Goal: Task Accomplishment & Management: Complete application form

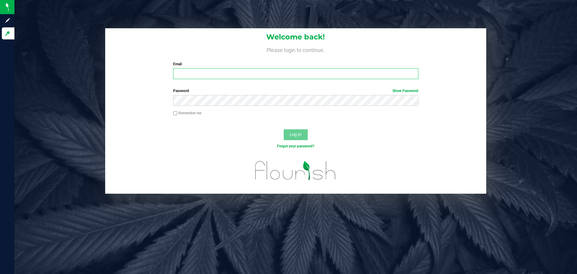
click at [256, 72] on input "Email" at bounding box center [295, 73] width 245 height 11
type input "[PERSON_NAME][EMAIL_ADDRESS][PERSON_NAME][DOMAIN_NAME]"
click at [284, 129] on button "Log In" at bounding box center [296, 134] width 24 height 11
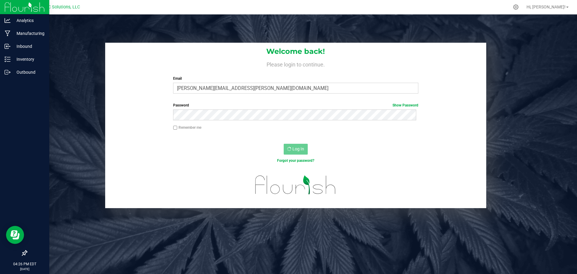
click at [8, 5] on img at bounding box center [25, 7] width 40 height 14
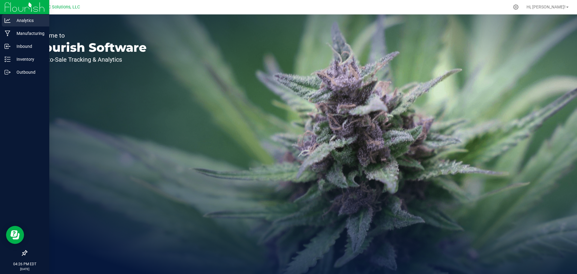
click at [27, 22] on p "Analytics" at bounding box center [29, 20] width 36 height 7
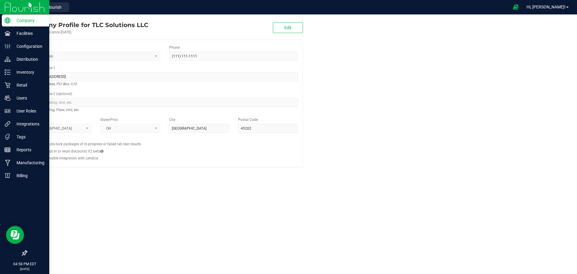
click at [44, 9] on img at bounding box center [25, 7] width 40 height 14
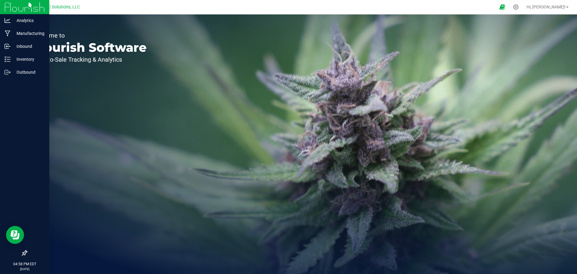
click at [9, 3] on img at bounding box center [25, 7] width 40 height 14
click at [21, 28] on div "Manufacturing" at bounding box center [26, 33] width 48 height 12
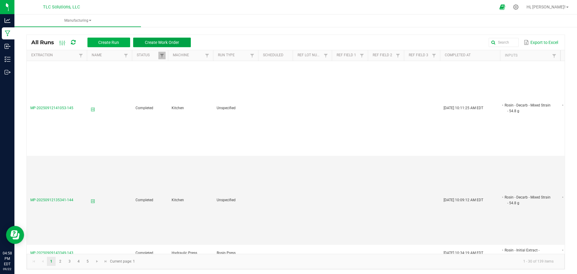
click at [168, 44] on span "Create Work Order" at bounding box center [162, 42] width 34 height 5
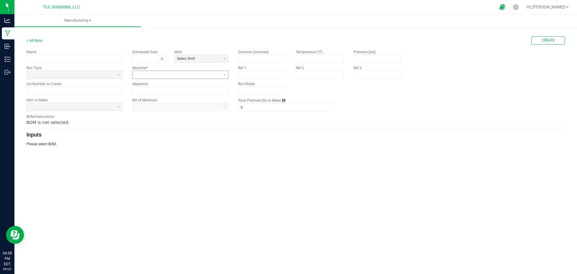
click at [161, 75] on span at bounding box center [176, 74] width 83 height 5
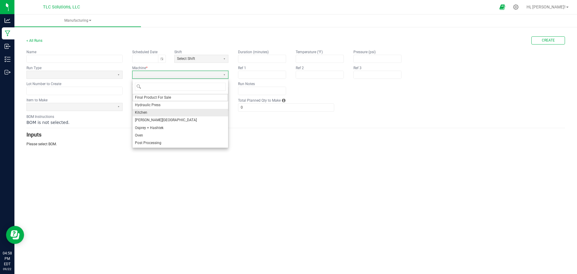
click at [155, 109] on li "Kitchen" at bounding box center [181, 113] width 96 height 8
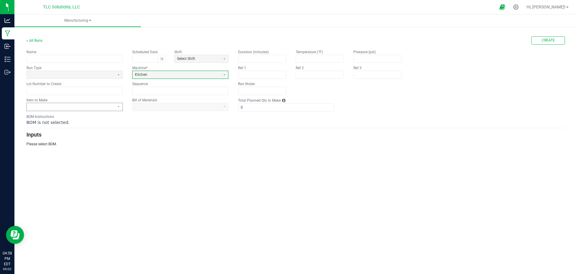
click at [103, 106] on span at bounding box center [70, 106] width 83 height 5
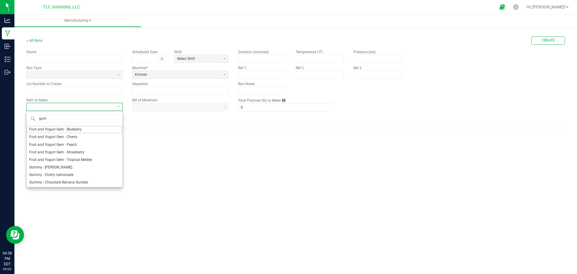
type input "gumm"
click at [65, 166] on span "Gummy - Sour Tangerine" at bounding box center [49, 166] width 40 height 5
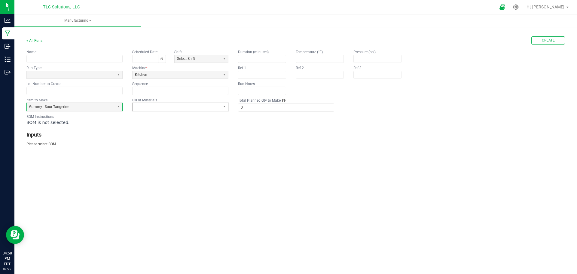
click at [188, 107] on span at bounding box center [176, 106] width 83 height 5
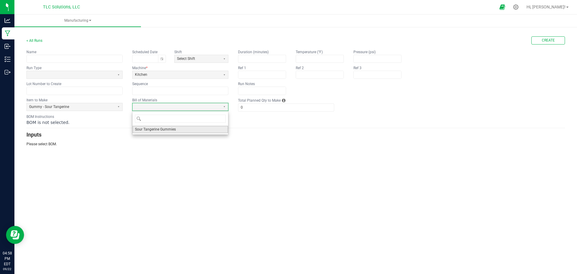
click at [166, 130] on span "Sour Tangerine Gummies" at bounding box center [155, 129] width 41 height 5
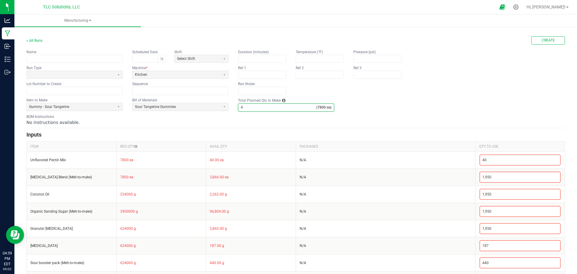
type input "4"
click at [215, 134] on h3 "Inputs" at bounding box center [295, 134] width 539 height 8
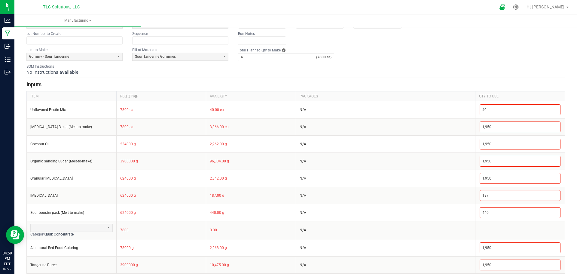
click at [375, 68] on div "BOM Instructions No instructions available." at bounding box center [295, 69] width 539 height 11
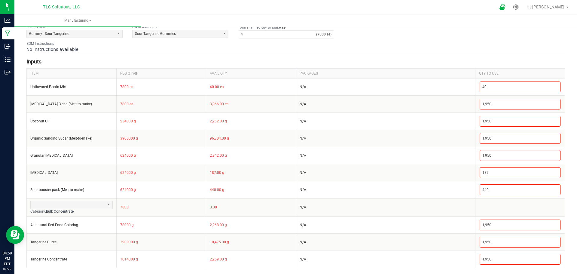
scroll to position [0, 0]
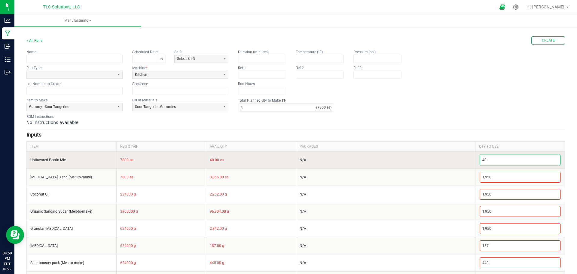
click at [494, 160] on input "40" at bounding box center [520, 160] width 81 height 10
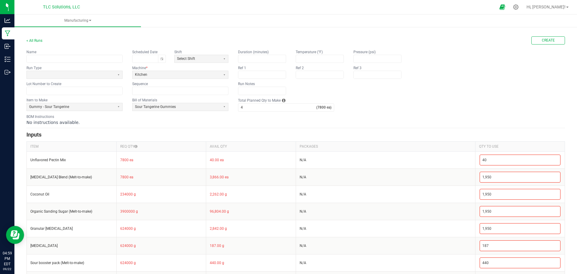
click at [462, 117] on div "BOM Instructions No instructions available." at bounding box center [295, 119] width 539 height 11
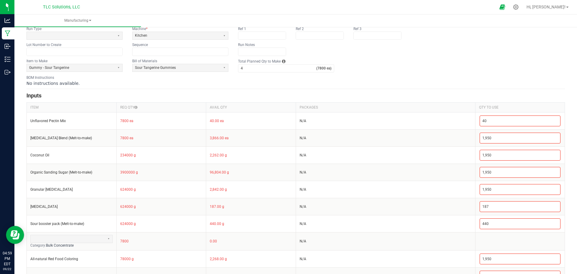
scroll to position [73, 0]
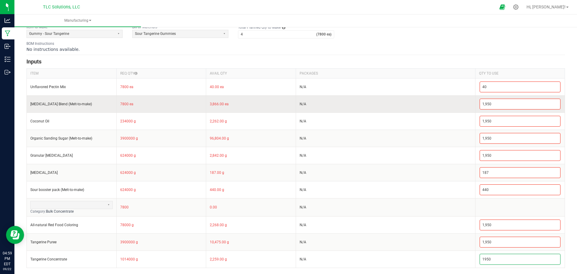
type input "1,950"
click at [412, 97] on td "N/A" at bounding box center [385, 103] width 179 height 17
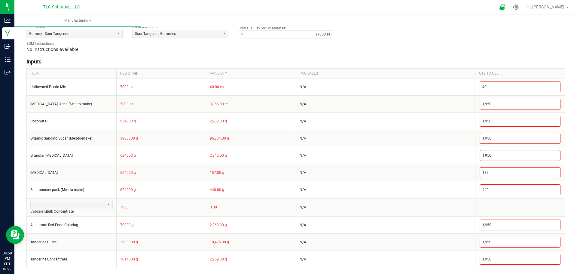
click at [412, 52] on div "No instructions available." at bounding box center [295, 49] width 539 height 6
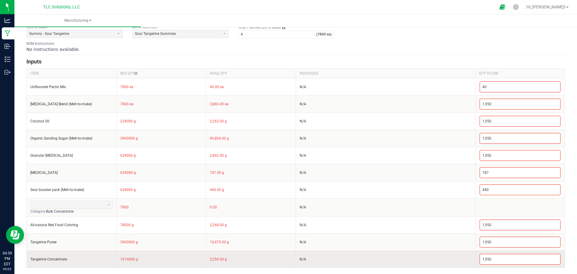
drag, startPoint x: 121, startPoint y: 84, endPoint x: 155, endPoint y: 265, distance: 184.5
click at [155, 265] on tbody "Unflavored Pectin Mix 7800 ea 40.00 ea N/A 40 Citric Acid Blend (Melt-to-make) …" at bounding box center [296, 172] width 538 height 189
click at [153, 264] on td "1014000 g" at bounding box center [161, 258] width 90 height 17
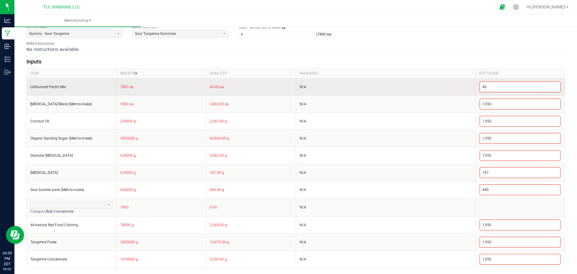
drag, startPoint x: 139, startPoint y: 261, endPoint x: 117, endPoint y: 84, distance: 178.2
click at [117, 84] on tbody "Unflavored Pectin Mix 7800 ea 40.00 ea N/A 40 Citric Acid Blend (Melt-to-make) …" at bounding box center [296, 172] width 538 height 189
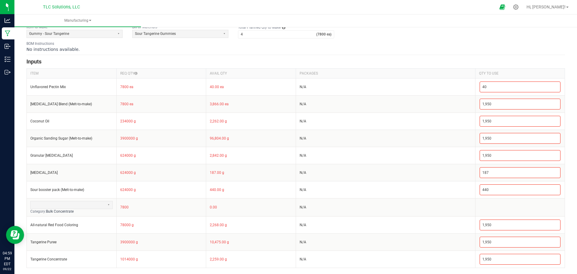
click at [124, 57] on h3 "Inputs" at bounding box center [295, 61] width 539 height 8
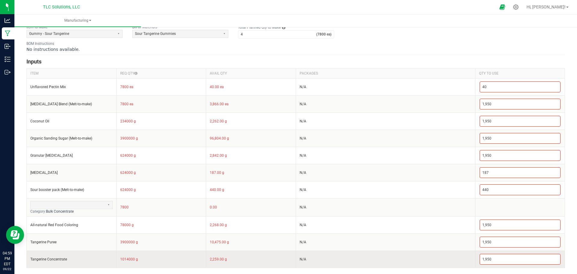
drag, startPoint x: 114, startPoint y: 83, endPoint x: 163, endPoint y: 261, distance: 184.2
click at [163, 261] on tbody "Unflavored Pectin Mix 7800 ea 40.00 ea N/A 40 Citric Acid Blend (Melt-to-make) …" at bounding box center [296, 172] width 538 height 189
click at [160, 261] on td "1014000 g" at bounding box center [161, 258] width 90 height 17
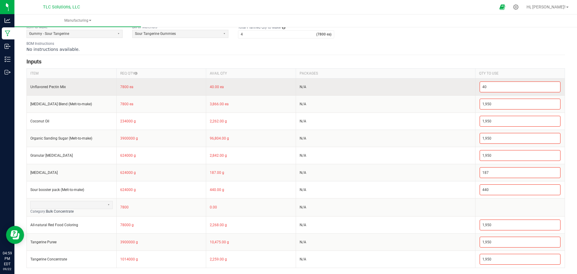
drag, startPoint x: 145, startPoint y: 261, endPoint x: 112, endPoint y: 84, distance: 180.7
click at [112, 84] on tbody "Unflavored Pectin Mix 7800 ea 40.00 ea N/A 40 Citric Acid Blend (Melt-to-make) …" at bounding box center [296, 172] width 538 height 189
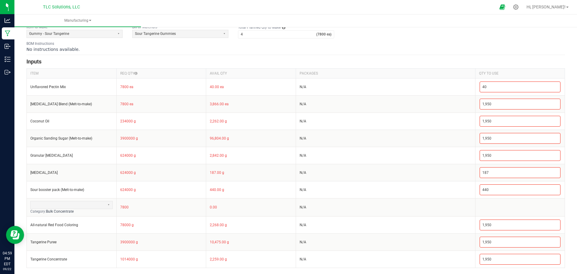
click at [118, 56] on form "< All Runs Create Name Scheduled Date Shift Select Shift Run Type Machine * Kit…" at bounding box center [295, 115] width 539 height 305
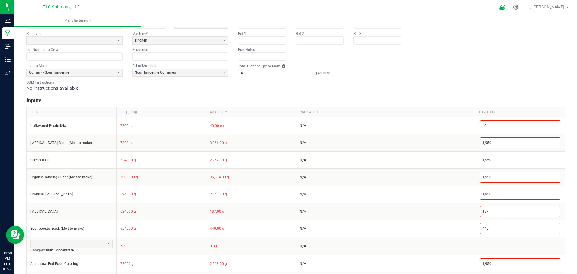
scroll to position [0, 0]
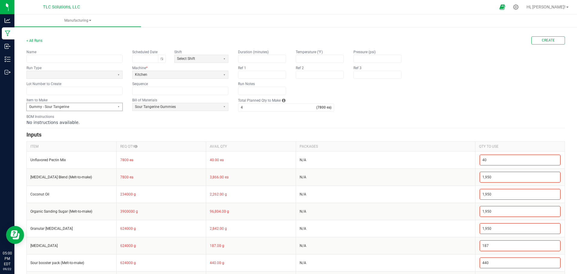
click at [103, 109] on span "Gummy - Sour Tangerine" at bounding box center [70, 106] width 83 height 5
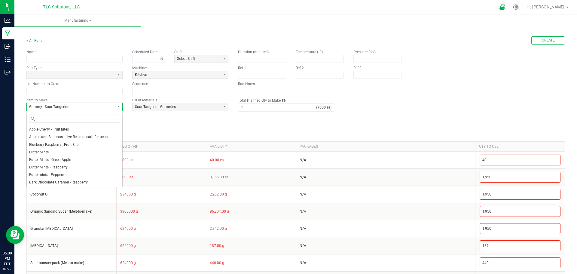
scroll to position [126, 0]
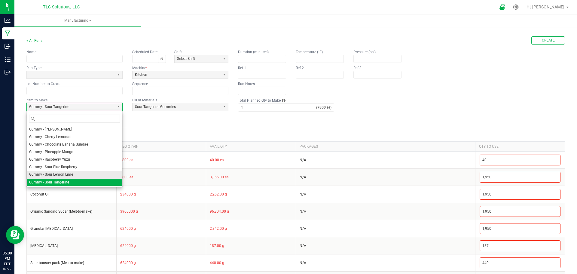
click at [68, 173] on span "Gummy - Sour Lemon Lime" at bounding box center [51, 174] width 44 height 5
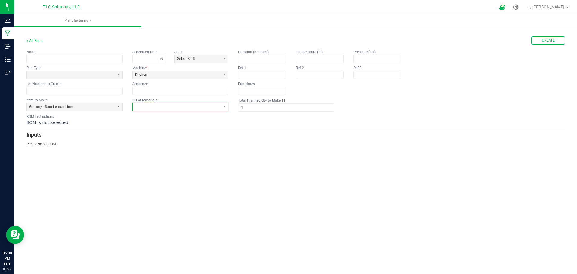
click at [175, 107] on span at bounding box center [176, 106] width 83 height 5
click at [168, 130] on span "Lemon Lime Gummy" at bounding box center [152, 129] width 34 height 5
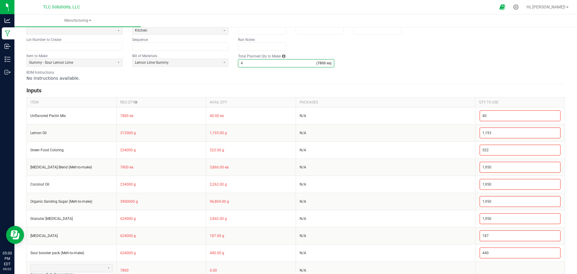
scroll to position [23, 0]
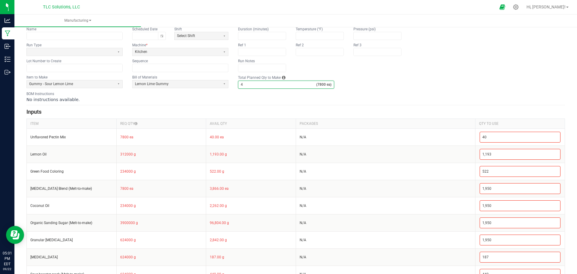
type input "4"
